Goal: Task Accomplishment & Management: Complete application form

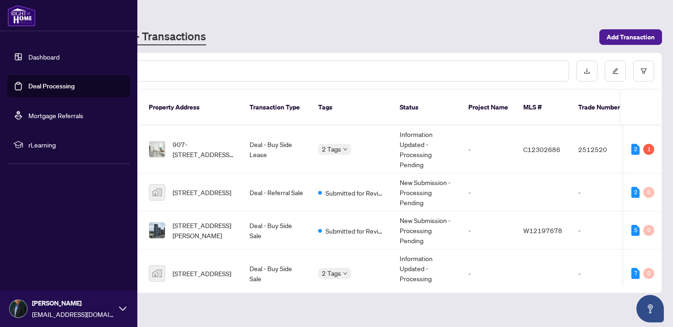
click at [20, 17] on img at bounding box center [21, 16] width 28 height 22
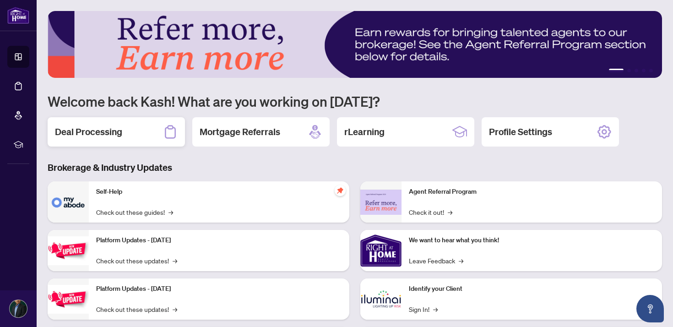
click at [164, 138] on icon at bounding box center [170, 131] width 15 height 15
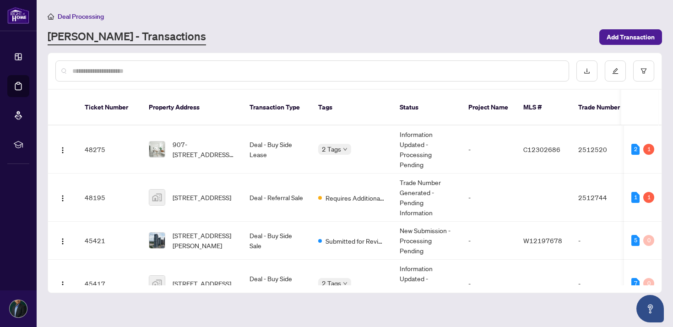
click at [68, 20] on span "Deal Processing" at bounding box center [81, 16] width 46 height 8
click at [69, 13] on span "Deal Processing" at bounding box center [81, 16] width 46 height 8
click at [206, 192] on span "[STREET_ADDRESS]" at bounding box center [202, 197] width 59 height 10
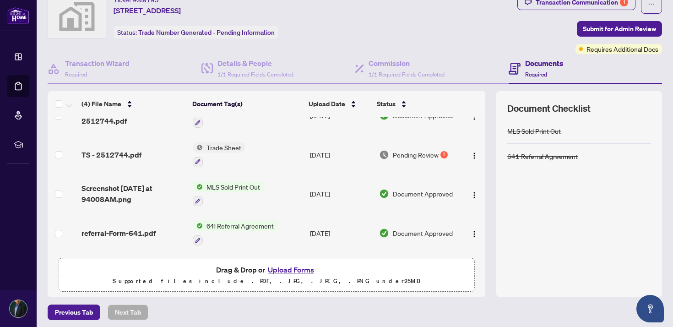
scroll to position [70, 0]
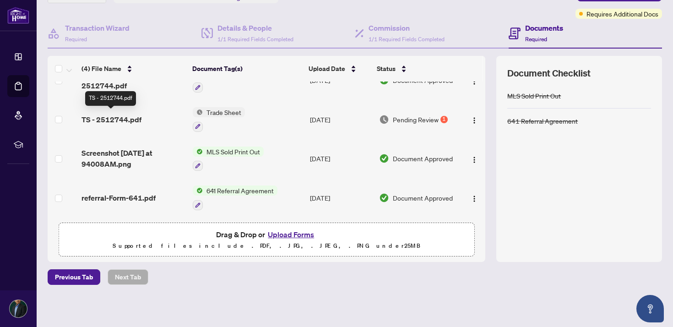
click at [116, 119] on span "TS - 2512744.pdf" at bounding box center [111, 119] width 60 height 11
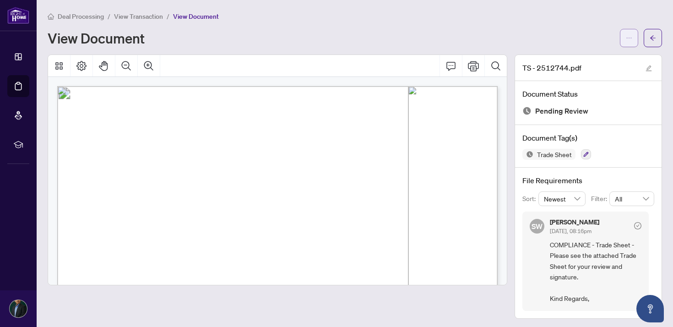
click at [627, 37] on icon "ellipsis" at bounding box center [629, 38] width 6 height 6
click at [416, 30] on div "View Document" at bounding box center [355, 38] width 614 height 18
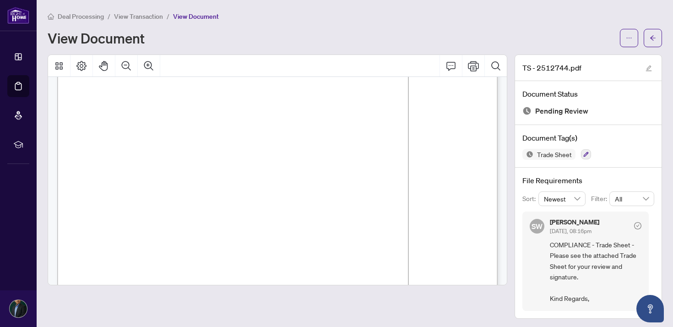
scroll to position [144, 0]
click at [69, 64] on button "Thumbnails" at bounding box center [59, 66] width 22 height 22
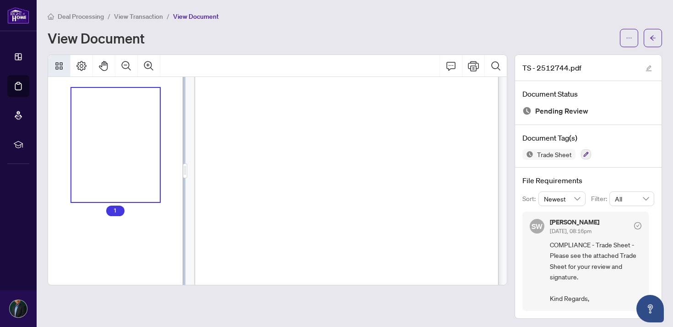
click at [69, 64] on button "Thumbnails" at bounding box center [59, 66] width 22 height 22
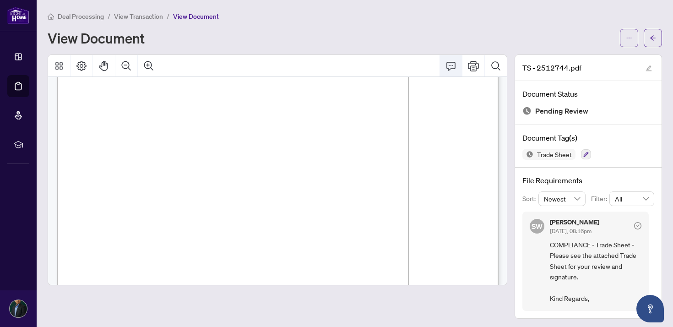
click at [443, 69] on button "Comment" at bounding box center [451, 66] width 22 height 22
click at [623, 41] on button "button" at bounding box center [629, 38] width 18 height 18
click at [537, 27] on div "Deal Processing / View Transaction / View Document View Document" at bounding box center [355, 29] width 614 height 36
click at [621, 41] on button "button" at bounding box center [629, 38] width 18 height 18
click at [609, 63] on li "Download" at bounding box center [596, 57] width 81 height 15
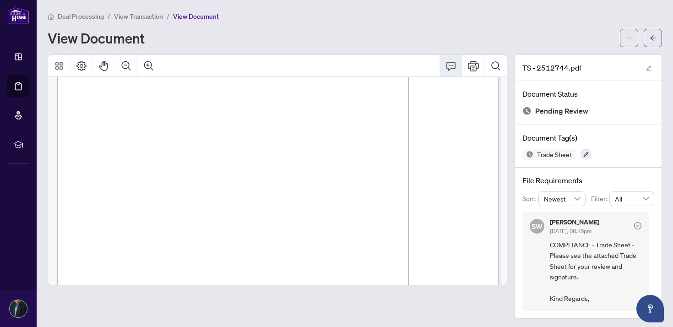
click at [663, 34] on main "Deal Processing / View Transaction / View Document View Document TS - 2512744.p…" at bounding box center [355, 163] width 636 height 327
click at [658, 37] on button "button" at bounding box center [652, 38] width 18 height 18
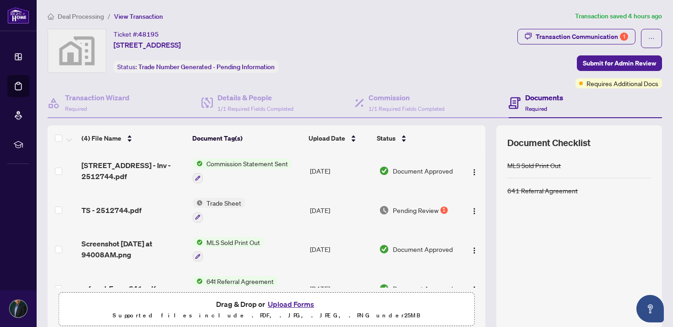
scroll to position [22, 0]
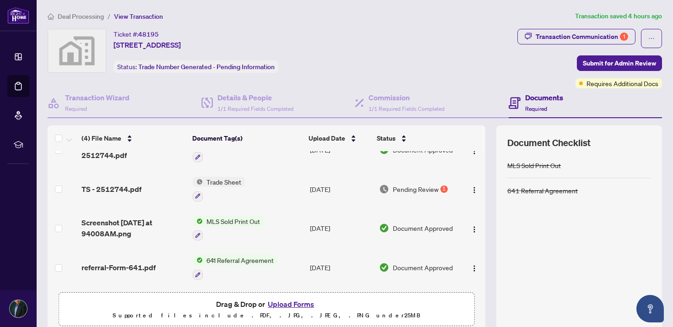
click at [281, 303] on button "Upload Forms" at bounding box center [291, 304] width 52 height 12
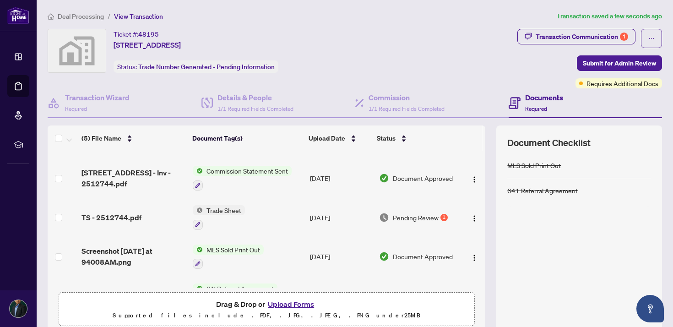
scroll to position [0, 0]
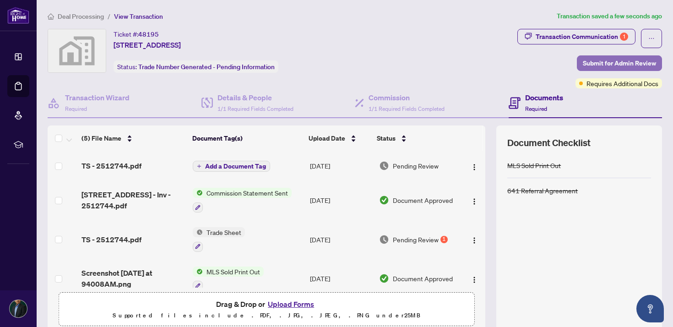
click at [612, 64] on span "Submit for Admin Review" at bounding box center [619, 63] width 73 height 15
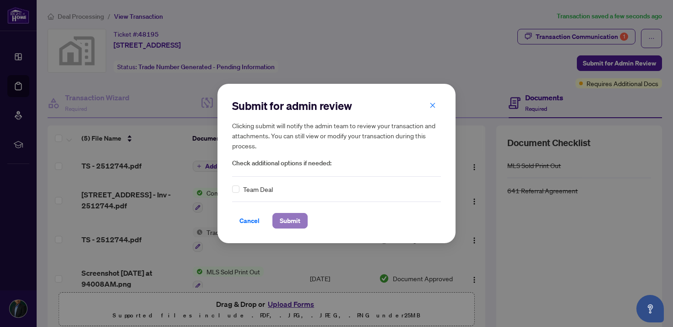
click at [297, 223] on span "Submit" at bounding box center [290, 220] width 21 height 15
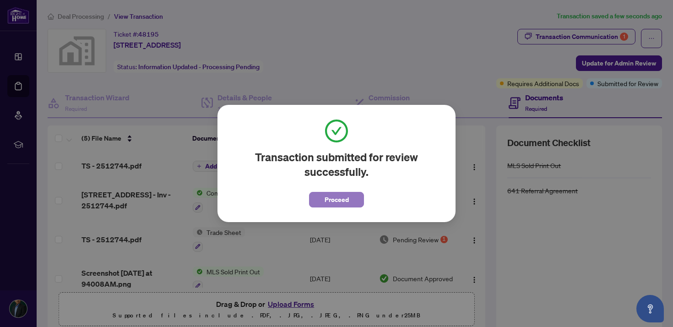
click at [341, 197] on span "Proceed" at bounding box center [336, 199] width 24 height 15
